Goal: Task Accomplishment & Management: Use online tool/utility

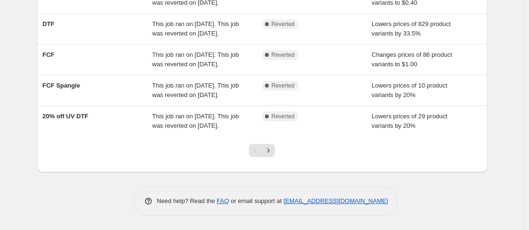
scroll to position [305, 0]
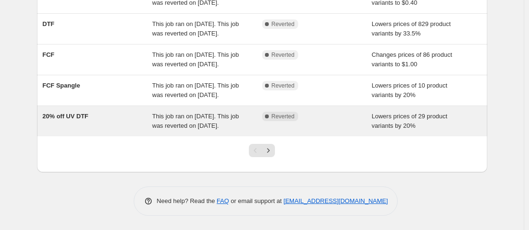
click at [203, 129] on span "This job ran on September 4, 2025. This job was reverted on September 4, 2025." at bounding box center [195, 121] width 87 height 17
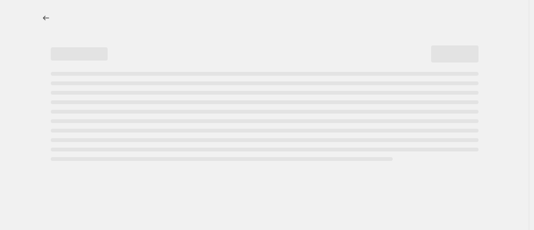
select select "percentage"
select select "no_change"
select select "collection"
select select "product_status"
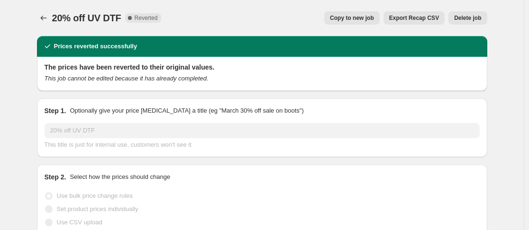
click at [366, 19] on span "Copy to new job" at bounding box center [352, 18] width 44 height 8
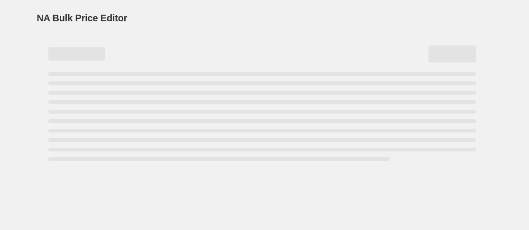
select select "percentage"
select select "no_change"
select select "collection"
select select "product_status"
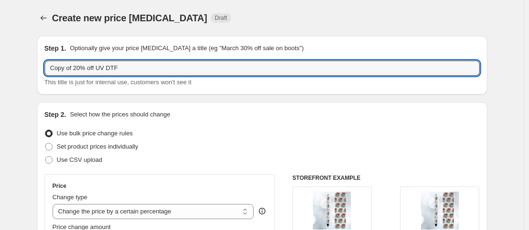
drag, startPoint x: 80, startPoint y: 67, endPoint x: 33, endPoint y: 72, distance: 47.2
type input "50% off UV DTF"
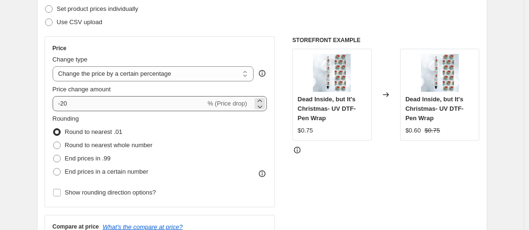
scroll to position [142, 0]
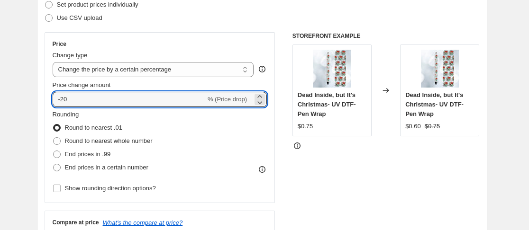
drag, startPoint x: 90, startPoint y: 104, endPoint x: 38, endPoint y: 104, distance: 51.7
type input "-50"
click at [483, 104] on div "Step 2. Select how the prices should change Use bulk price change rules Set pro…" at bounding box center [262, 126] width 450 height 333
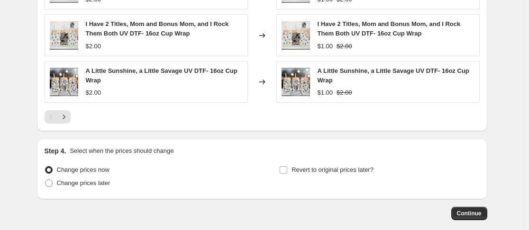
scroll to position [854, 0]
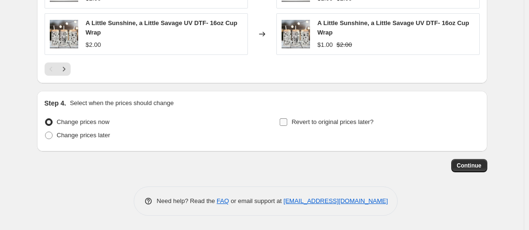
click at [287, 124] on input "Revert to original prices later?" at bounding box center [284, 122] width 8 height 8
checkbox input "true"
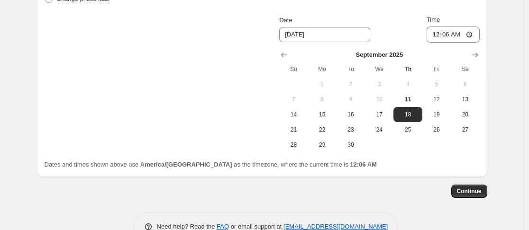
scroll to position [996, 0]
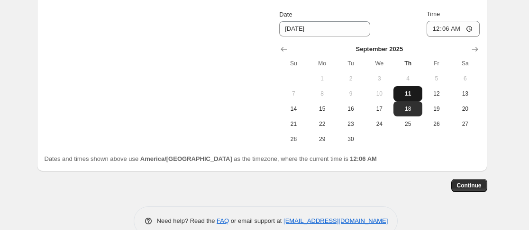
click at [413, 94] on span "11" at bounding box center [407, 94] width 21 height 8
type input "9/11/2025"
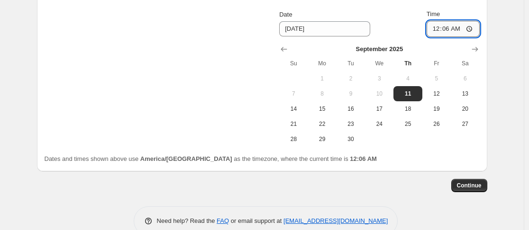
click at [438, 28] on input "00:06" at bounding box center [453, 29] width 53 height 16
type input "23:59"
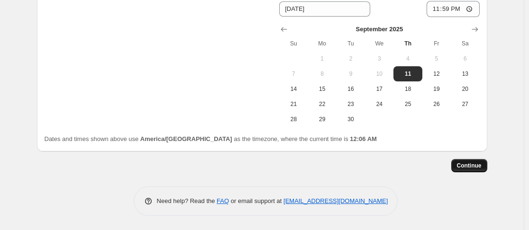
click at [465, 164] on span "Continue" at bounding box center [469, 166] width 25 height 8
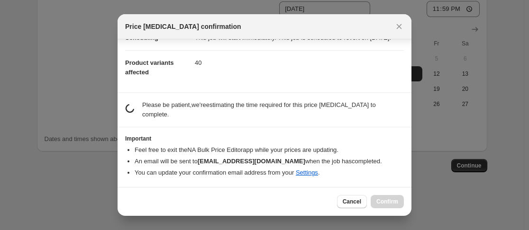
scroll to position [91, 0]
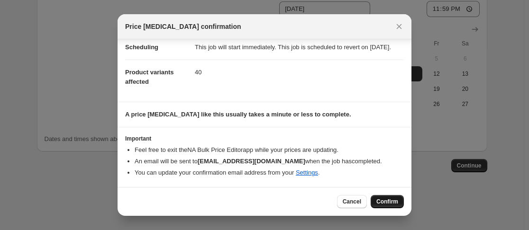
click at [385, 201] on span "Confirm" at bounding box center [387, 202] width 22 height 8
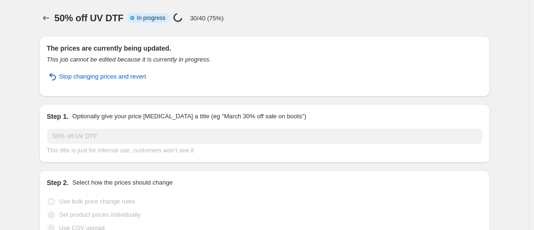
select select "percentage"
select select "no_change"
select select "collection"
select select "product_status"
